Goal: Transaction & Acquisition: Purchase product/service

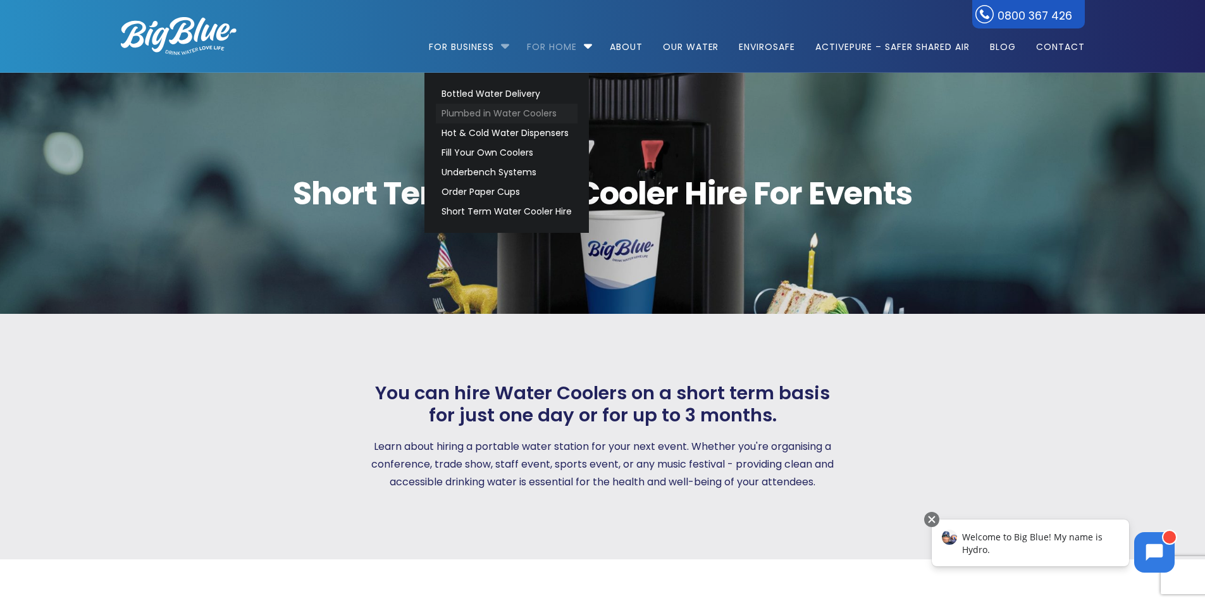
click at [486, 117] on link "Plumbed in Water Coolers" at bounding box center [507, 114] width 142 height 20
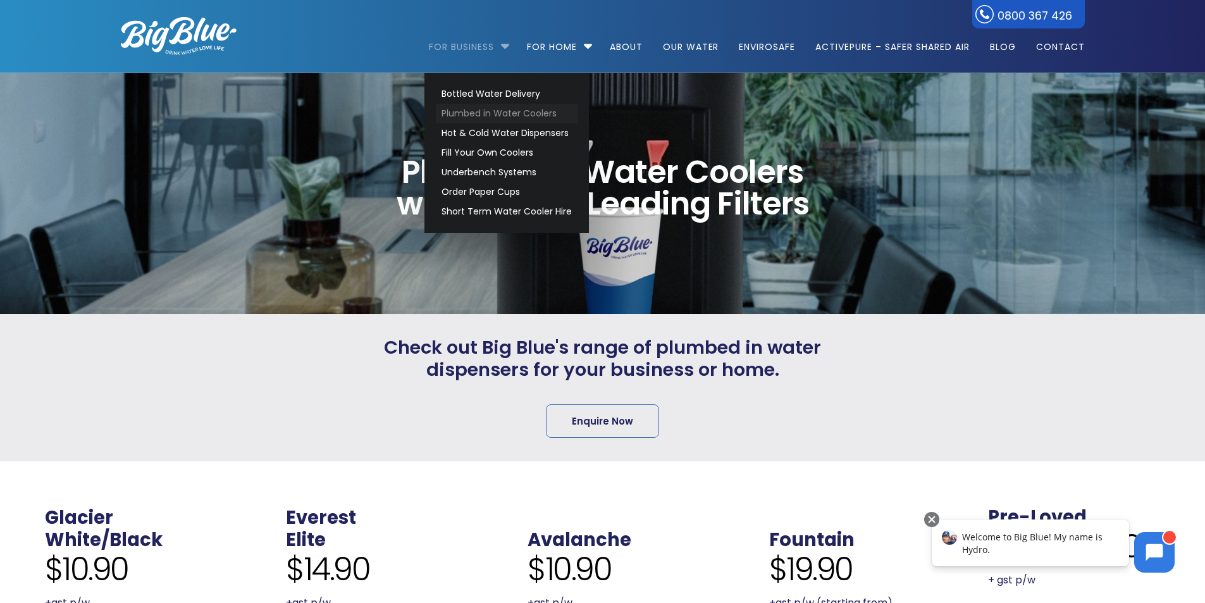
click at [470, 108] on link "Plumbed in Water Coolers" at bounding box center [507, 114] width 142 height 20
click at [485, 39] on link "For Business" at bounding box center [466, 41] width 74 height 82
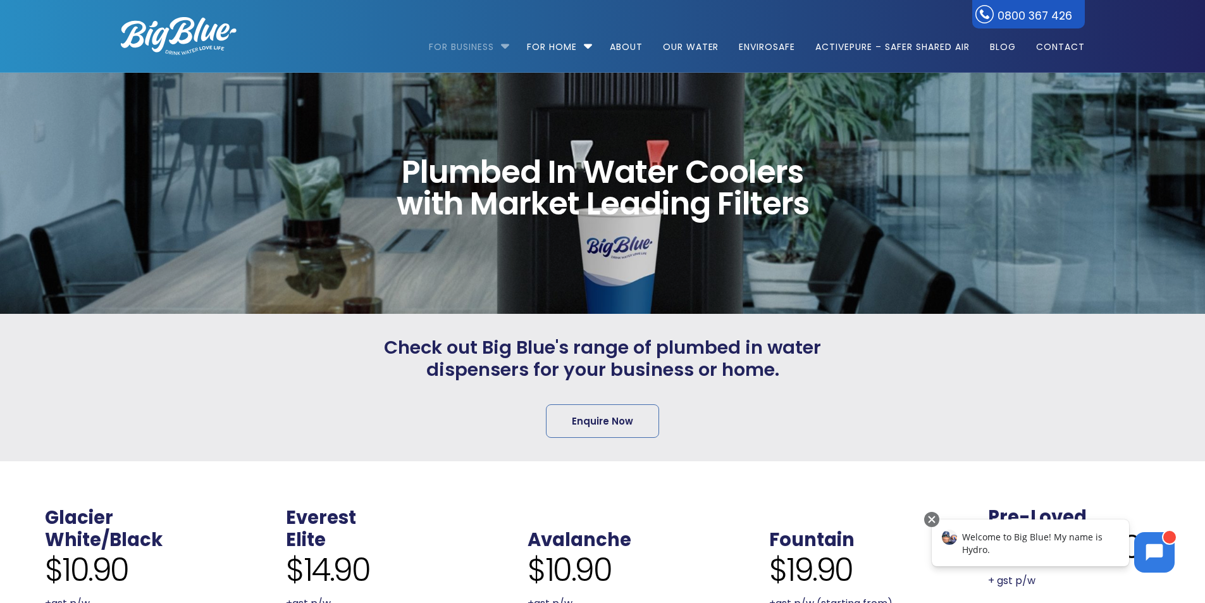
click at [504, 46] on li "For Business Bottled Water Delivery Plumbed in Water Coolers Hot & Cold Water D…" at bounding box center [472, 41] width 87 height 72
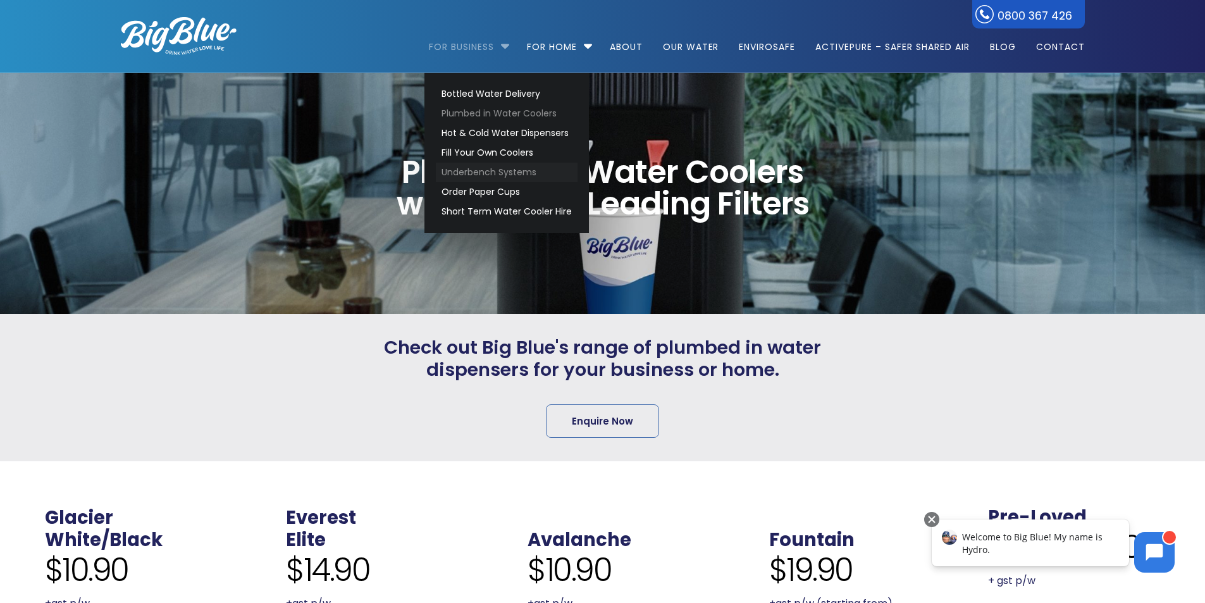
click at [487, 168] on link "Underbench Systems" at bounding box center [507, 173] width 142 height 20
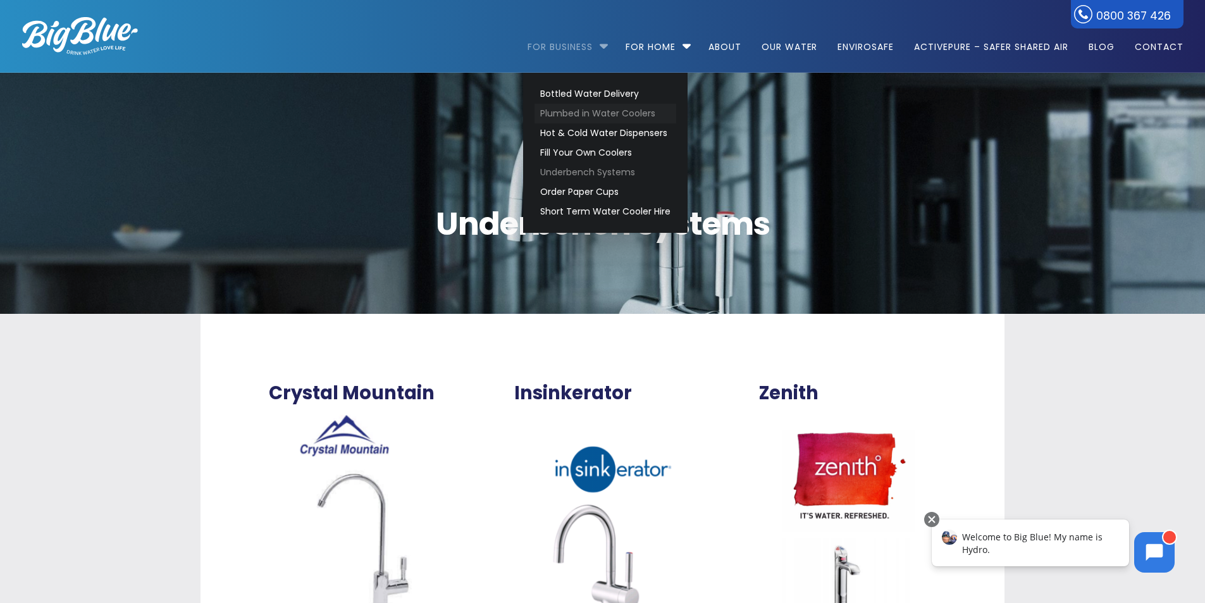
click at [591, 117] on link "Plumbed in Water Coolers" at bounding box center [606, 114] width 142 height 20
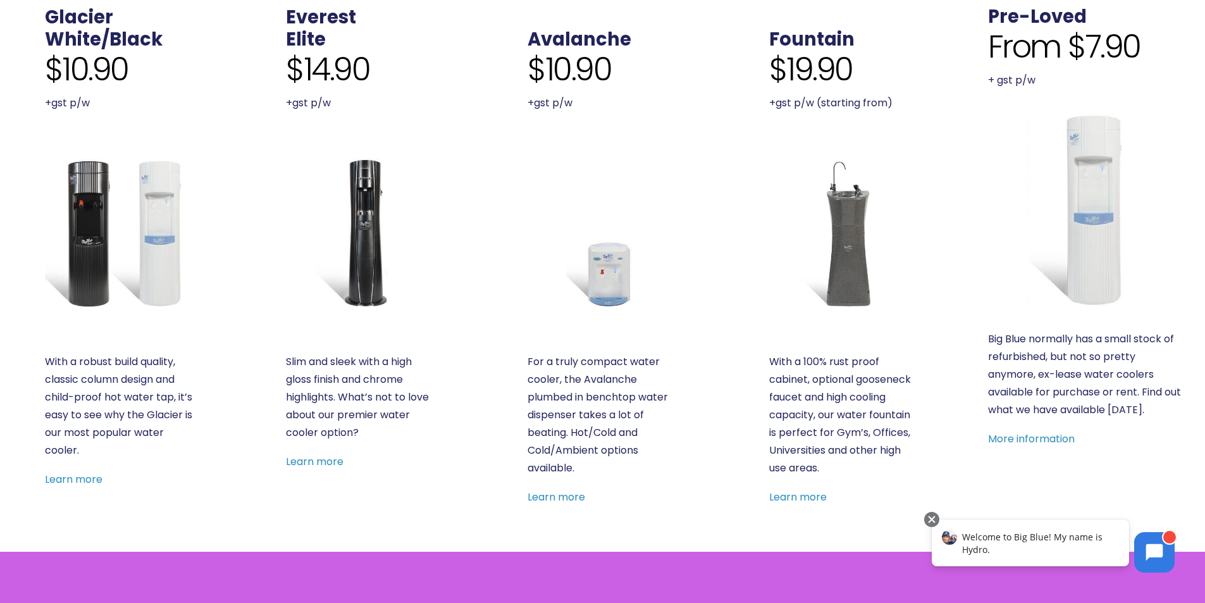
scroll to position [506, 0]
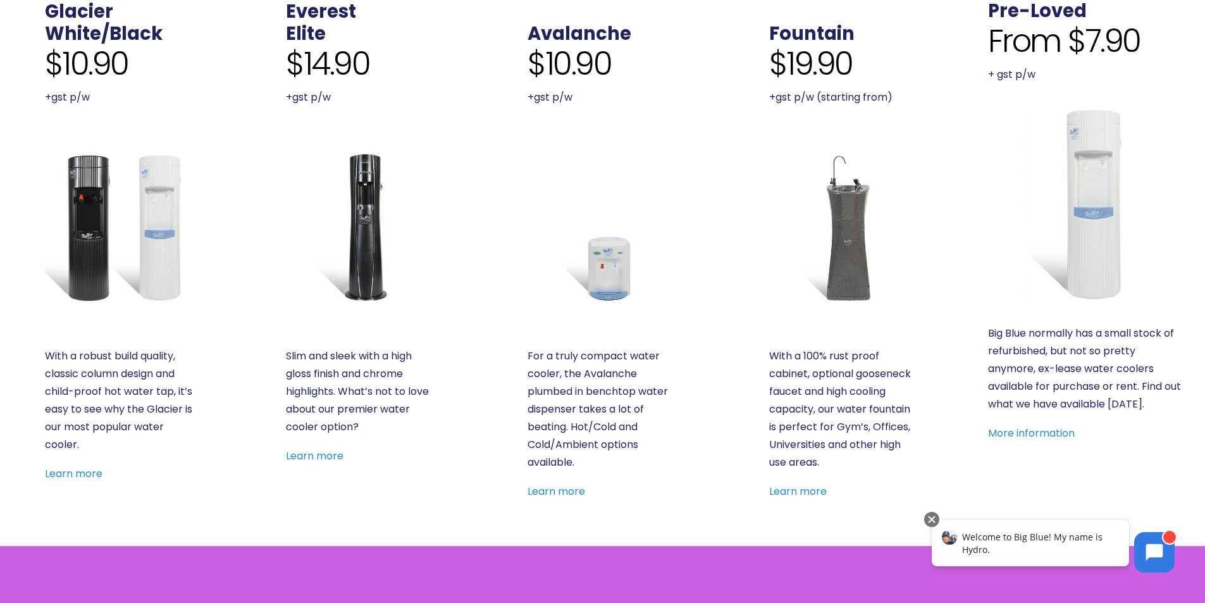
click at [827, 214] on img at bounding box center [844, 227] width 150 height 150
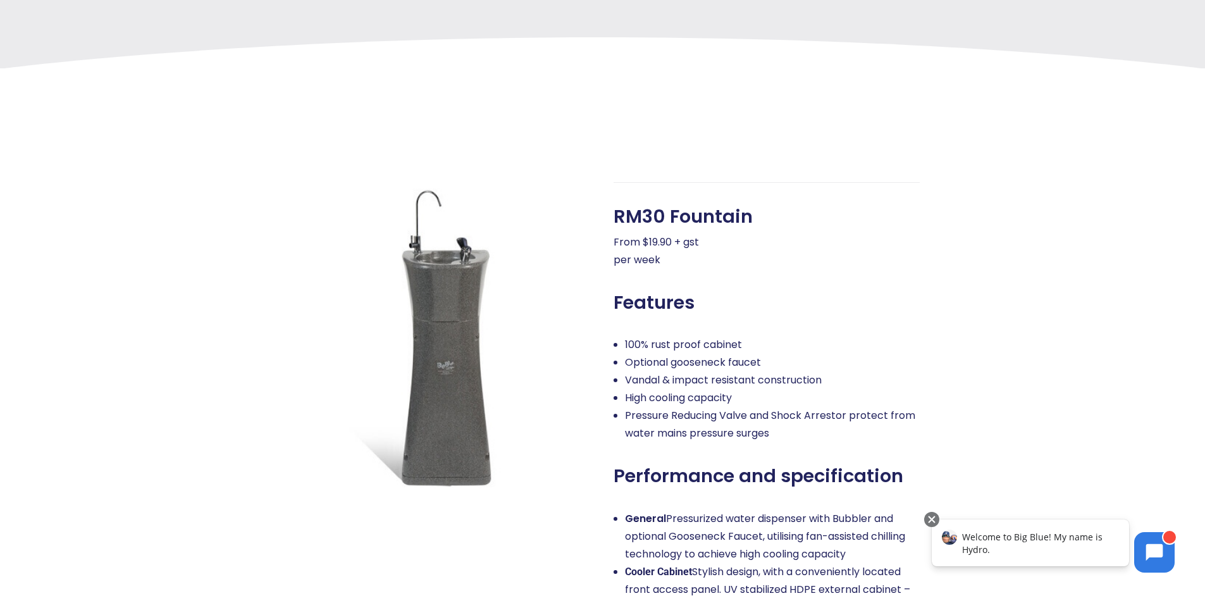
scroll to position [430, 0]
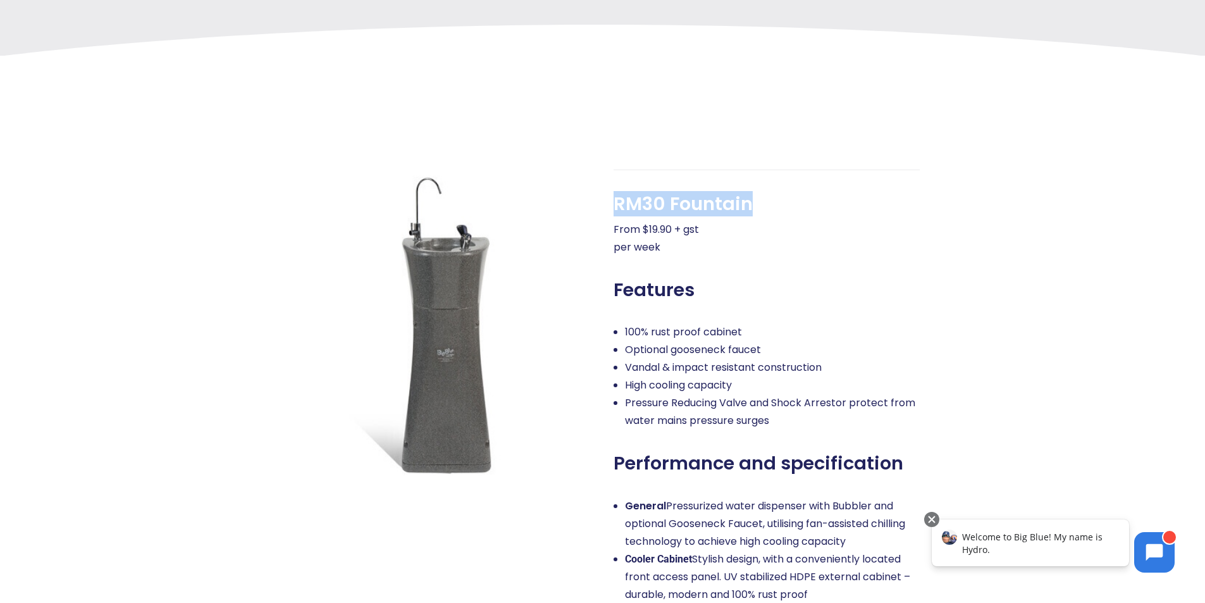
drag, startPoint x: 614, startPoint y: 200, endPoint x: 757, endPoint y: 195, distance: 143.0
click at [757, 195] on div "RM30 Fountain From $19.90 + gst per week" at bounding box center [767, 224] width 306 height 63
click at [779, 189] on div "RM30 Fountain From $19.90 + gst per week Features 100% rust proof cabinet Optio…" at bounding box center [767, 530] width 306 height 720
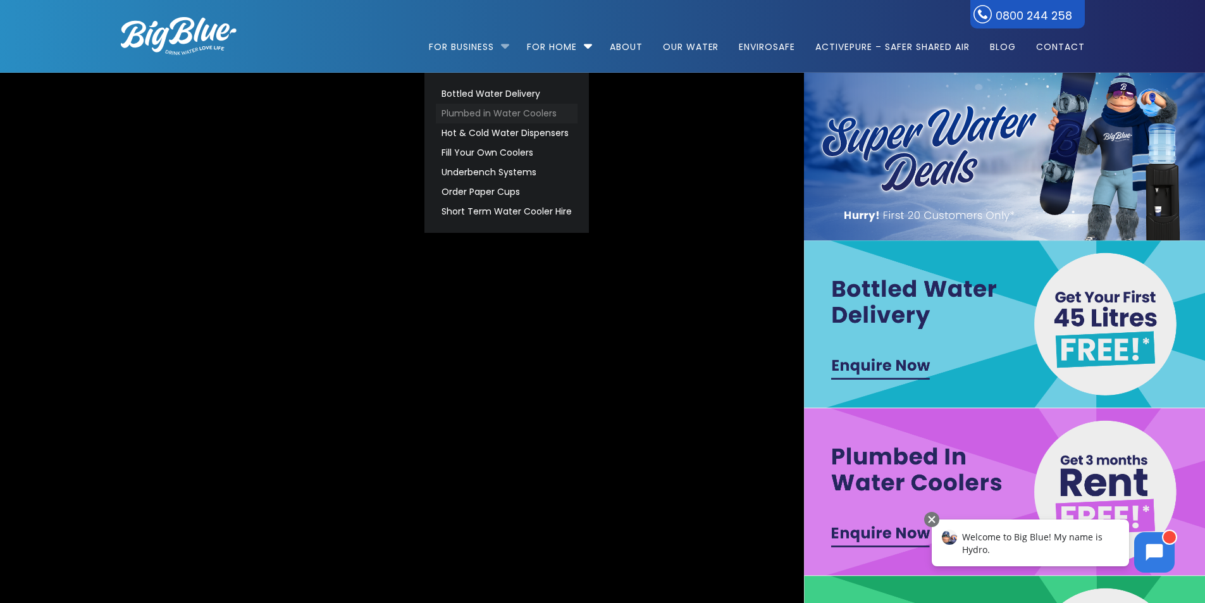
click at [444, 118] on link "Plumbed in Water Coolers" at bounding box center [507, 114] width 142 height 20
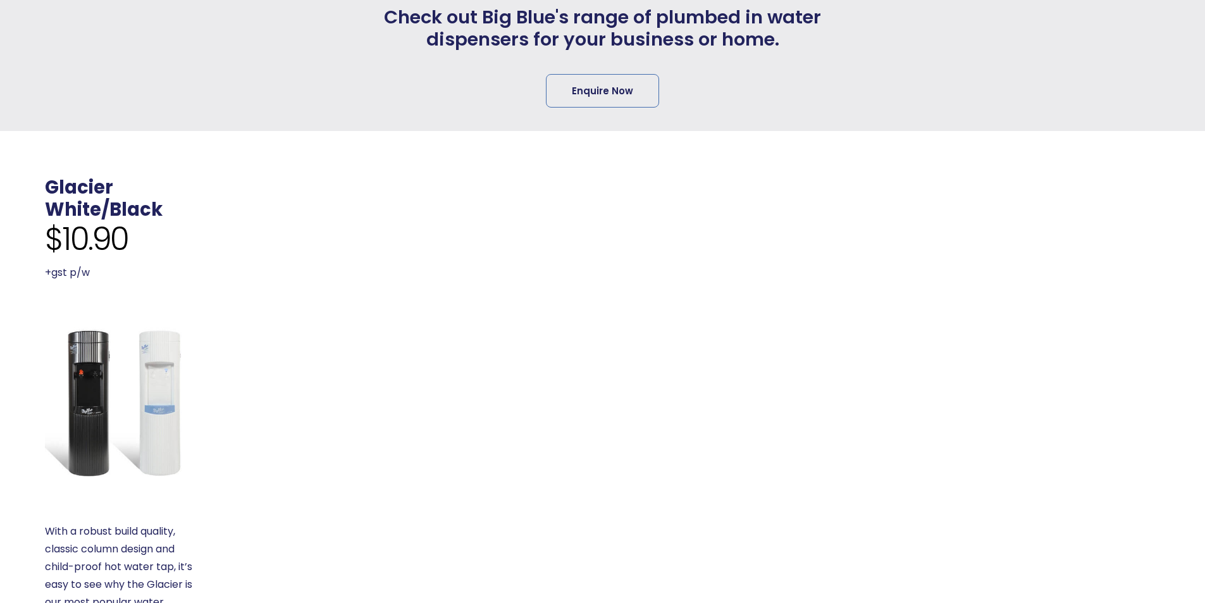
scroll to position [380, 0]
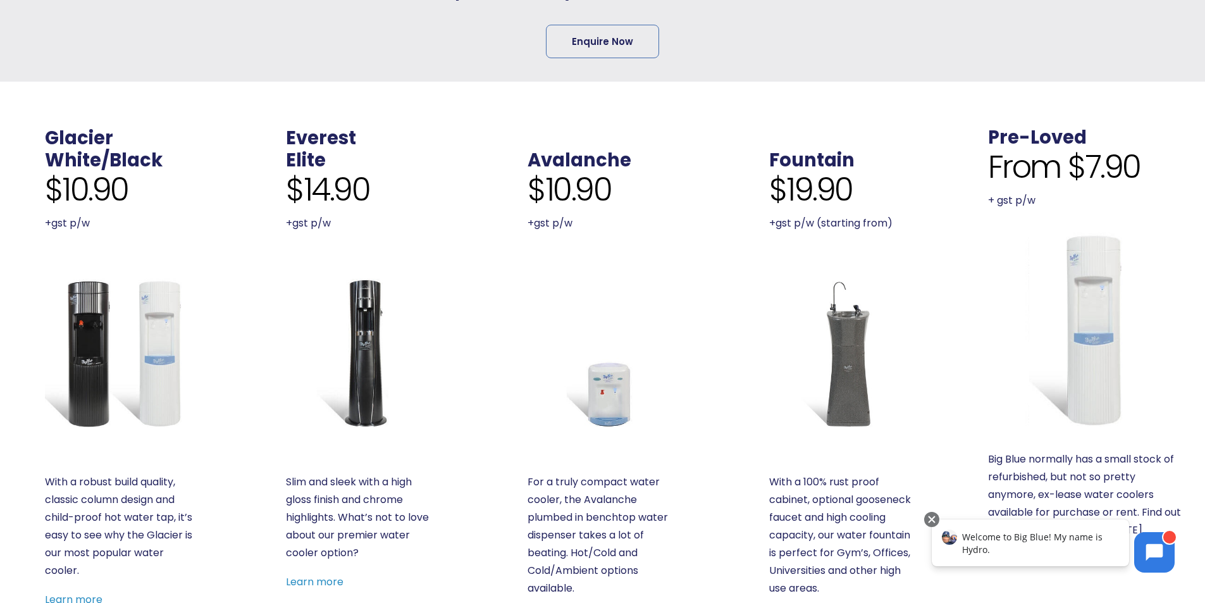
click at [837, 338] on img at bounding box center [844, 353] width 150 height 150
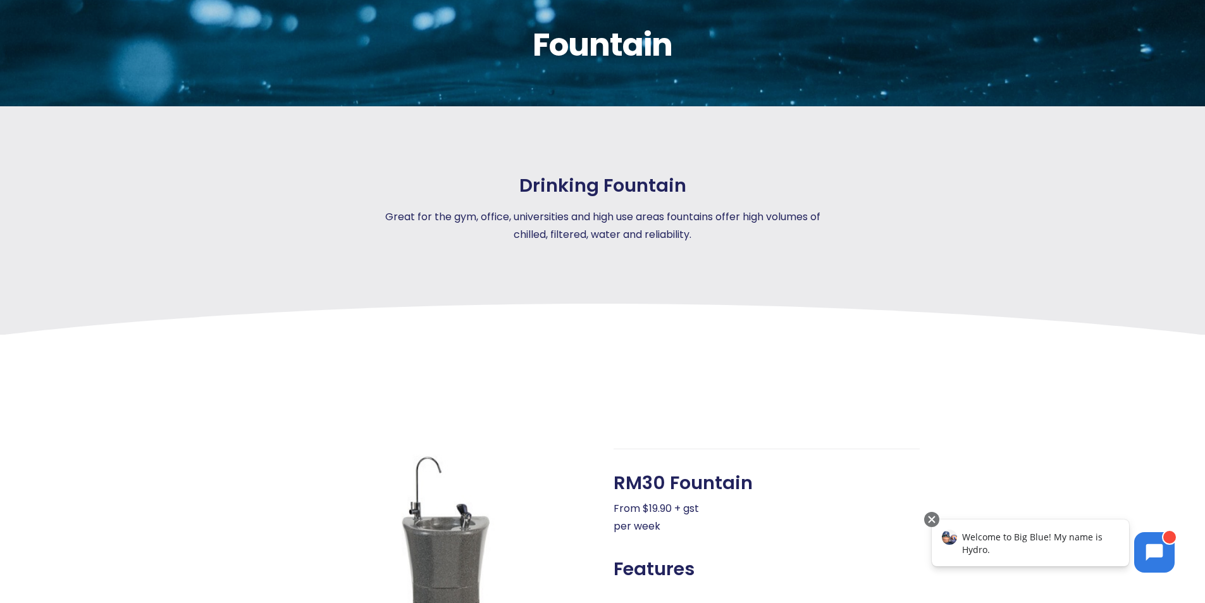
scroll to position [380, 0]
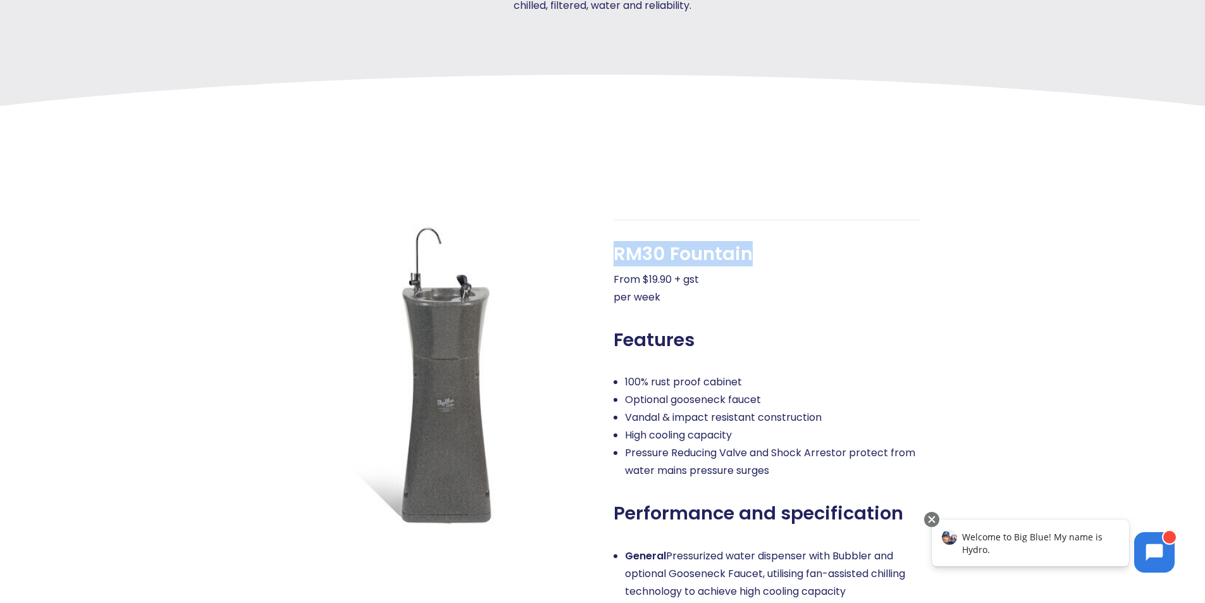
drag, startPoint x: 609, startPoint y: 249, endPoint x: 785, endPoint y: 245, distance: 175.9
click at [785, 245] on div "RM30 Fountain From $19.90 + gst per week Features 100% rust proof cabinet Optio…" at bounding box center [755, 580] width 329 height 720
copy div "RM30 Fountain"
